Goal: Information Seeking & Learning: Understand process/instructions

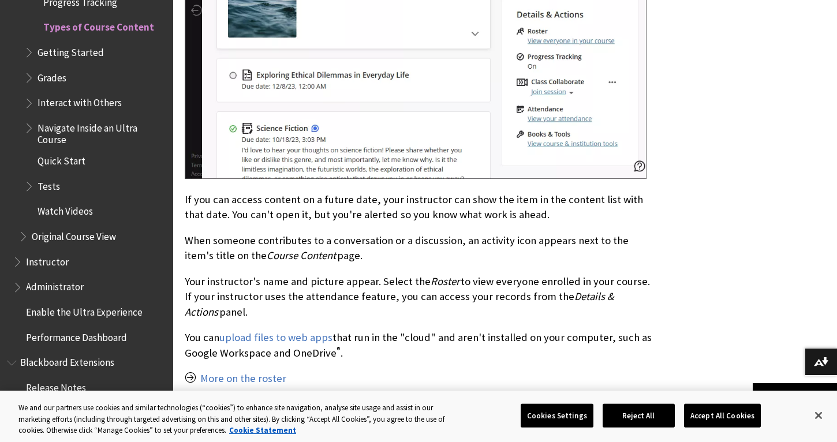
scroll to position [1152, 0]
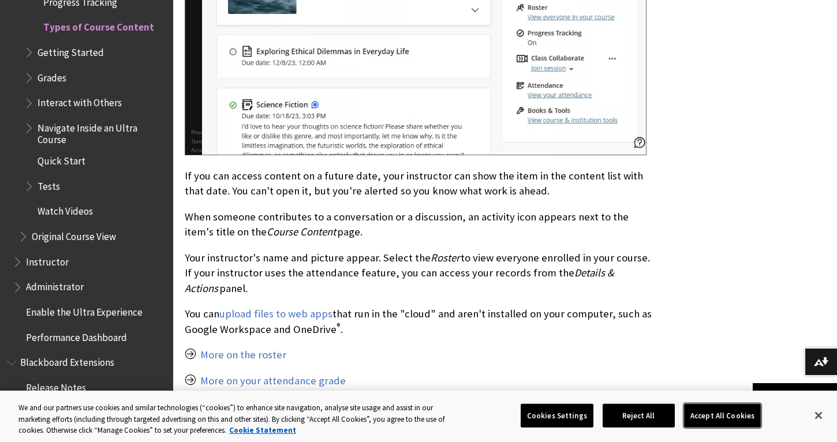
click at [728, 411] on button "Accept All Cookies" at bounding box center [722, 416] width 77 height 24
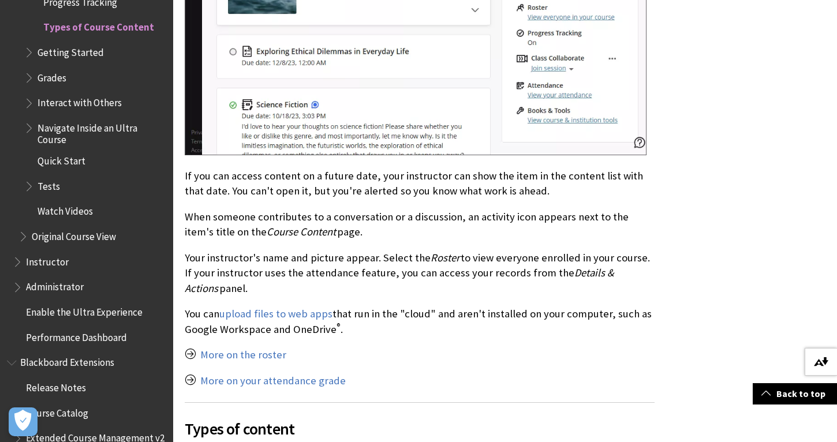
click at [821, 359] on img at bounding box center [821, 361] width 14 height 9
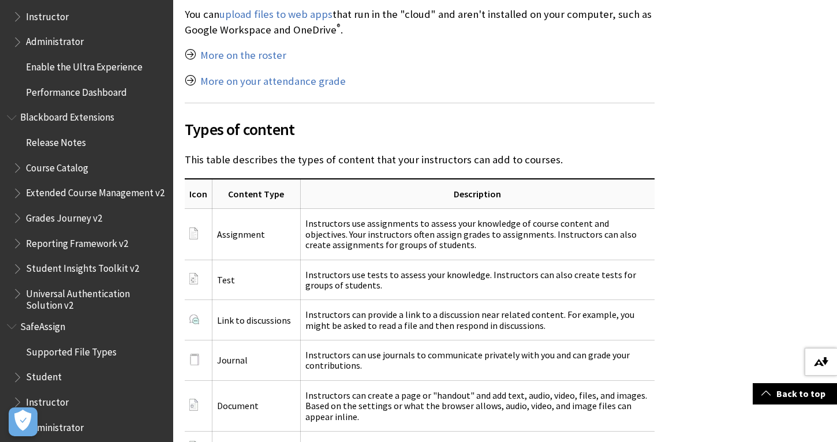
scroll to position [1452, 0]
click at [71, 419] on span "Administrator" at bounding box center [55, 426] width 58 height 16
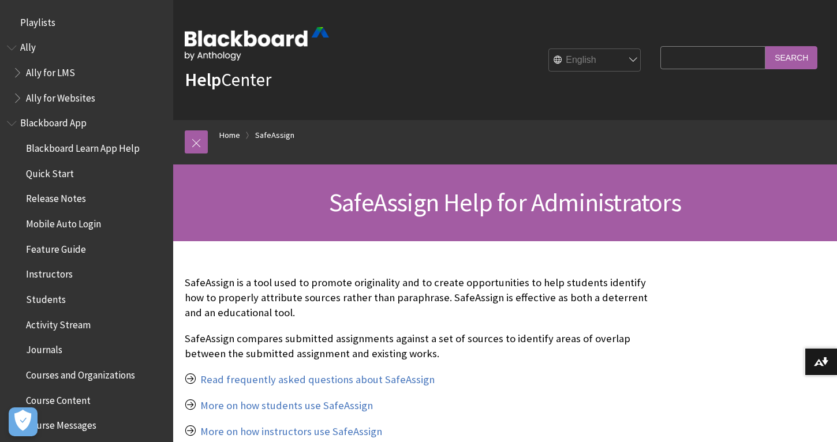
scroll to position [1332, 0]
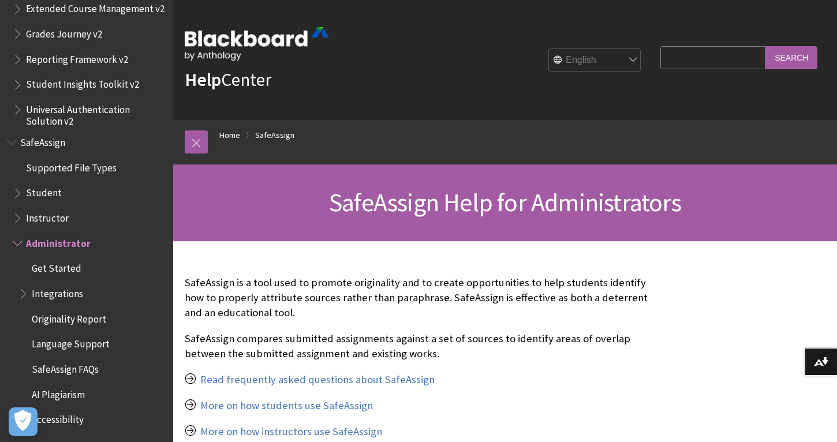
click at [24, 193] on span "Book outline for Blackboard SafeAssign" at bounding box center [19, 191] width 12 height 14
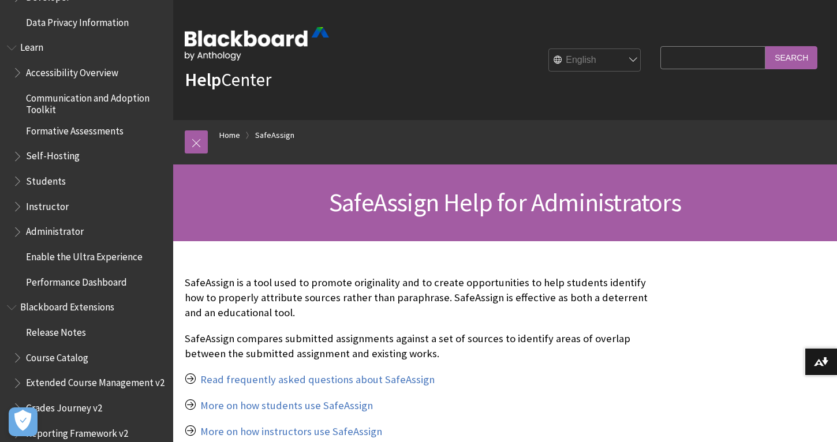
scroll to position [958, 0]
click at [43, 180] on span "Students" at bounding box center [46, 180] width 40 height 16
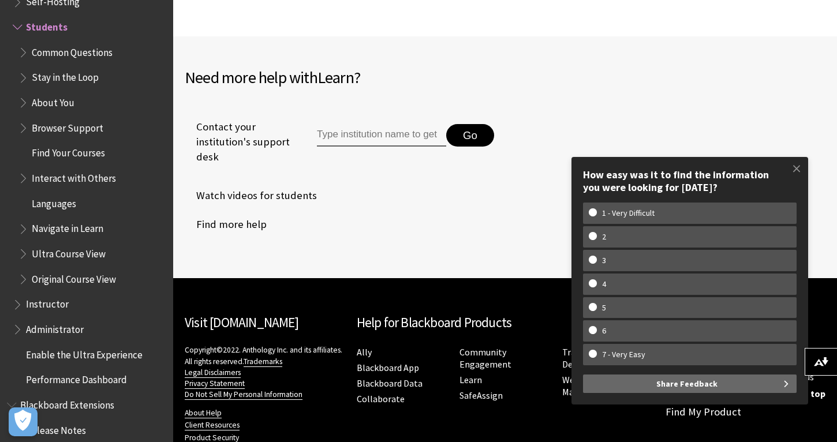
scroll to position [1515, 0]
click at [797, 170] on span at bounding box center [797, 169] width 24 height 24
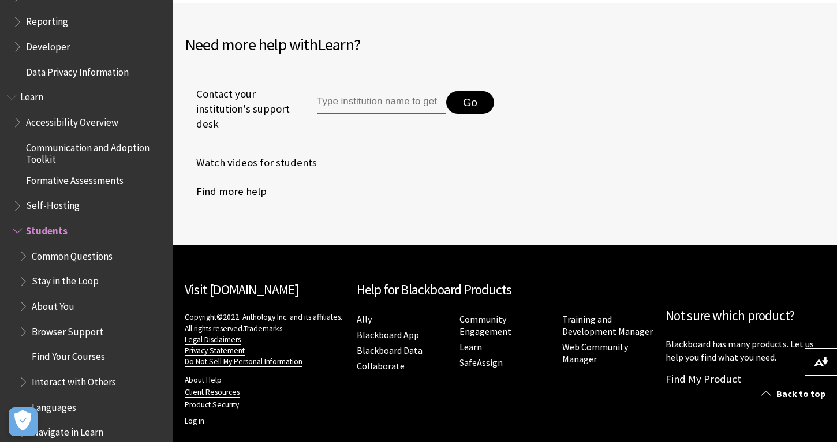
scroll to position [919, 0]
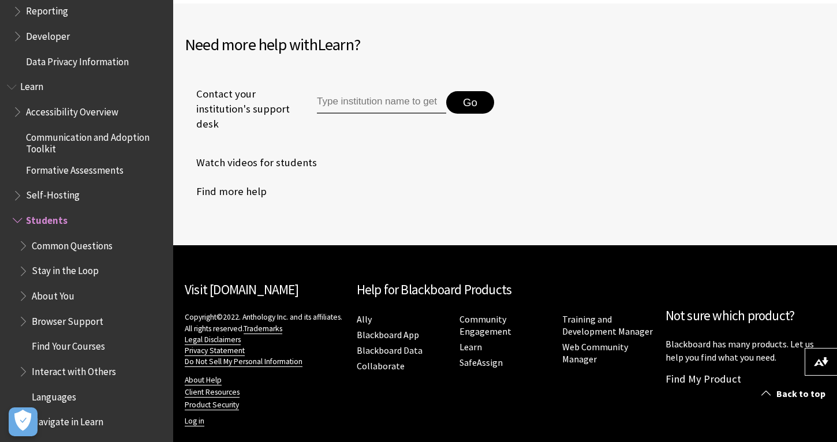
click at [78, 244] on span "Common Questions" at bounding box center [72, 244] width 81 height 16
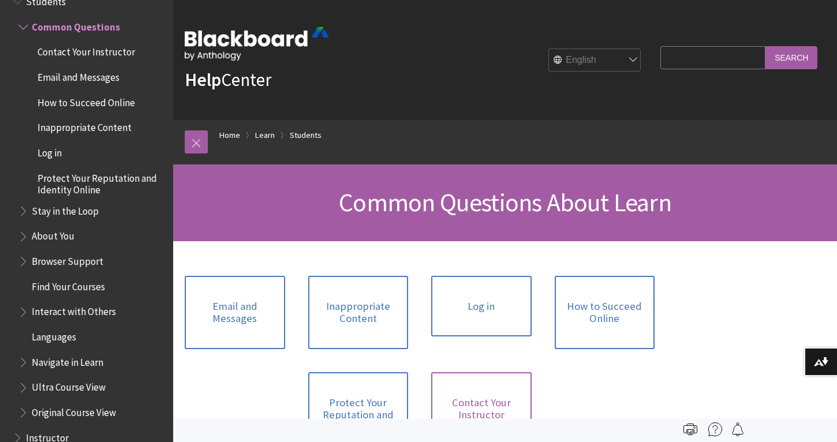
click at [499, 400] on link "Contact Your Instructor" at bounding box center [481, 409] width 100 height 73
